Goal: Task Accomplishment & Management: Use online tool/utility

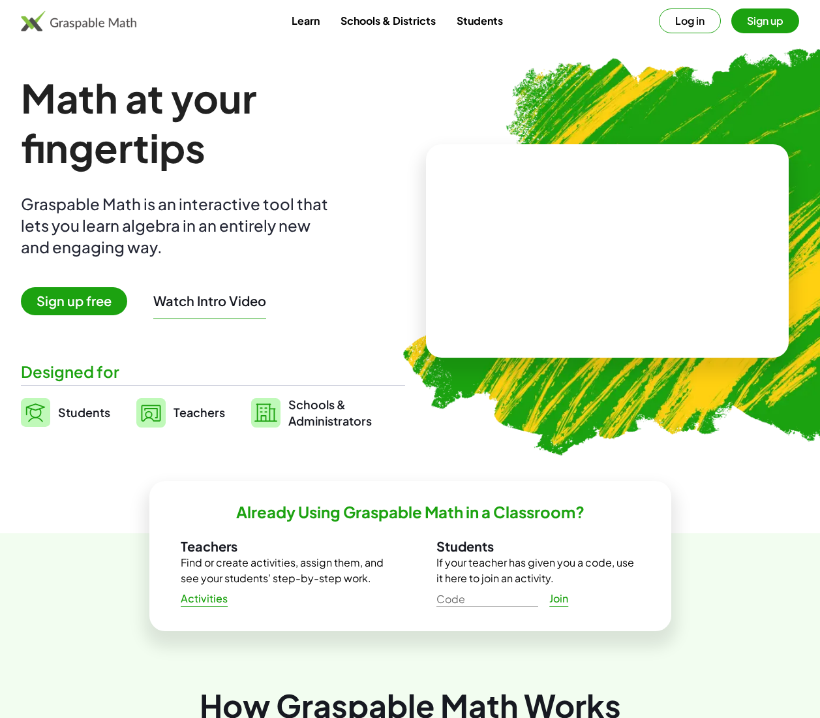
click at [709, 19] on button "Log in" at bounding box center [690, 20] width 62 height 25
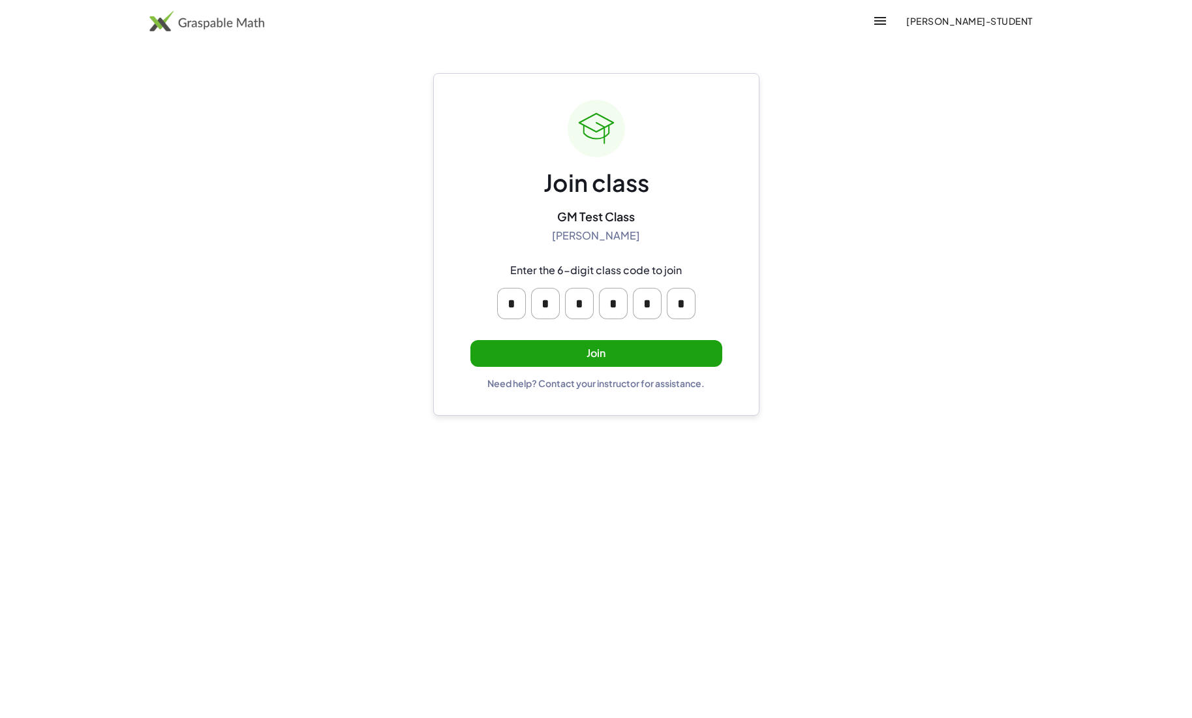
click at [611, 357] on button "Join" at bounding box center [597, 353] width 252 height 27
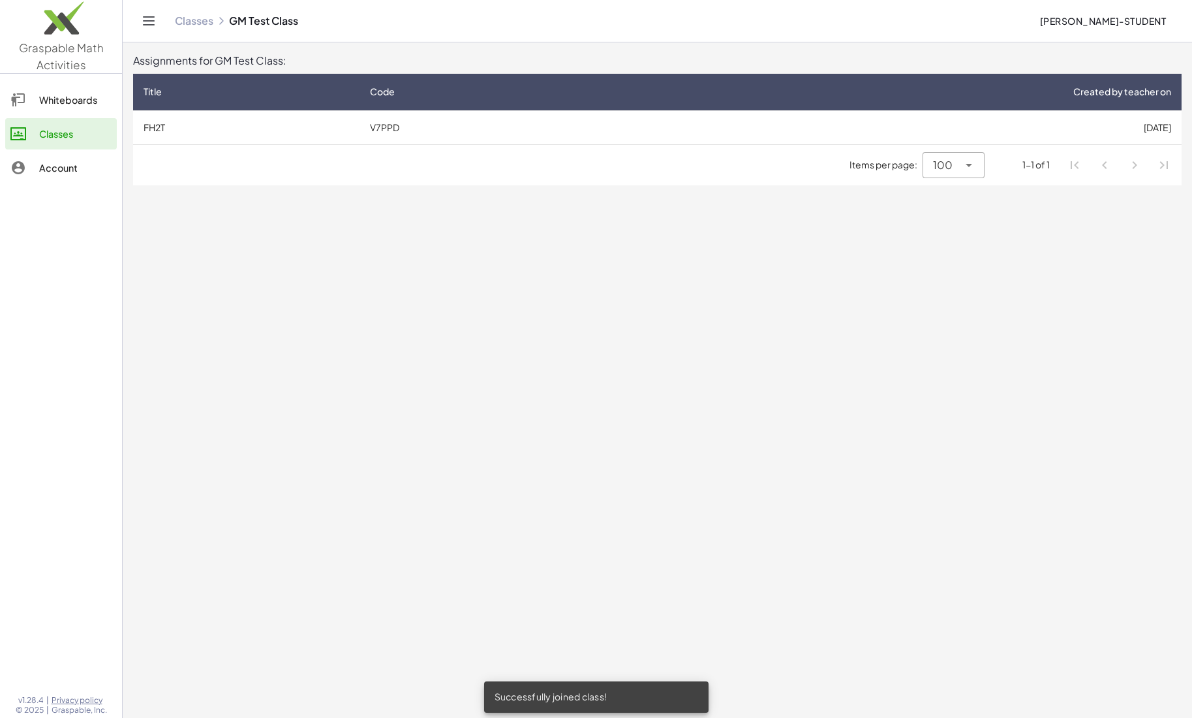
click at [324, 125] on td "FH2T" at bounding box center [246, 127] width 226 height 34
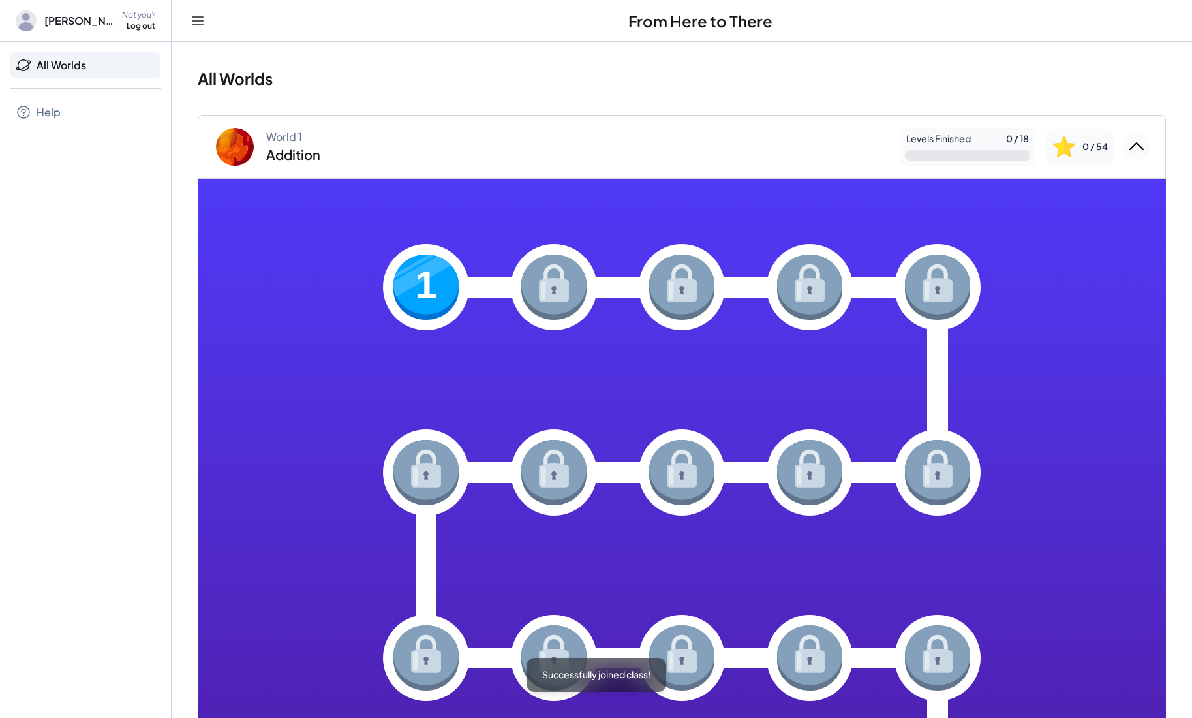
click at [144, 24] on div "Log out" at bounding box center [141, 26] width 29 height 11
click at [172, 57] on div "Log Out" at bounding box center [153, 53] width 41 height 16
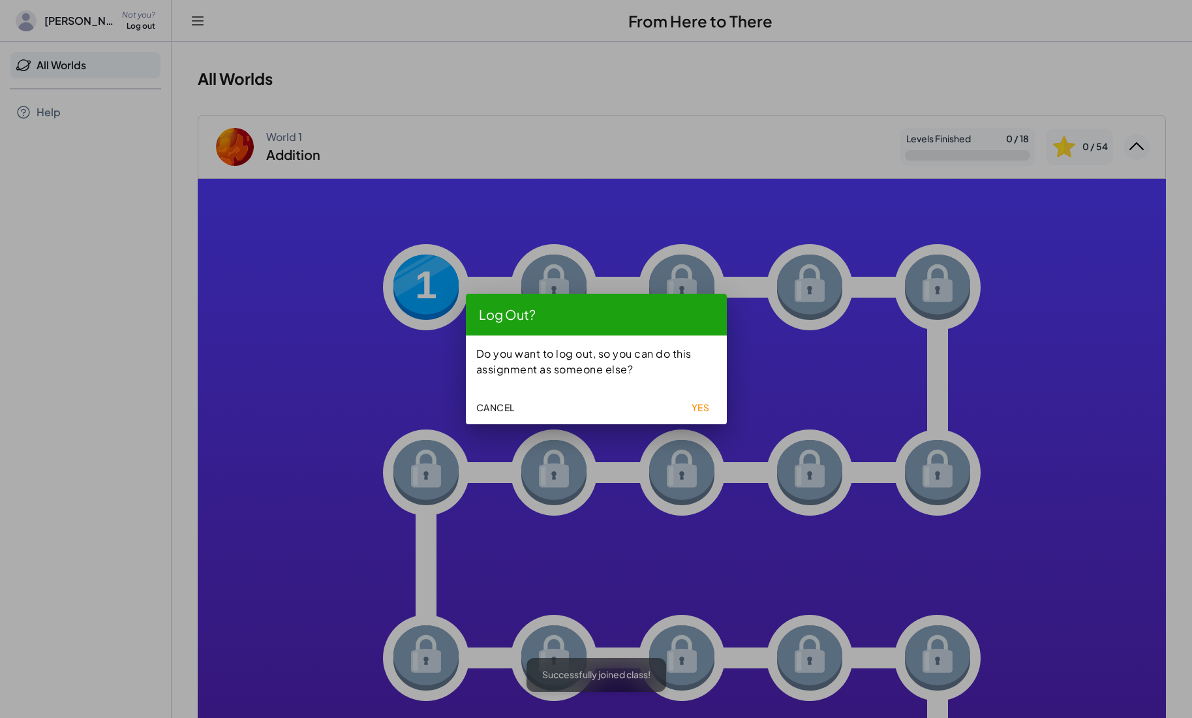
click at [694, 403] on span "Yes" at bounding box center [701, 407] width 18 height 12
